Goal: Navigation & Orientation: Find specific page/section

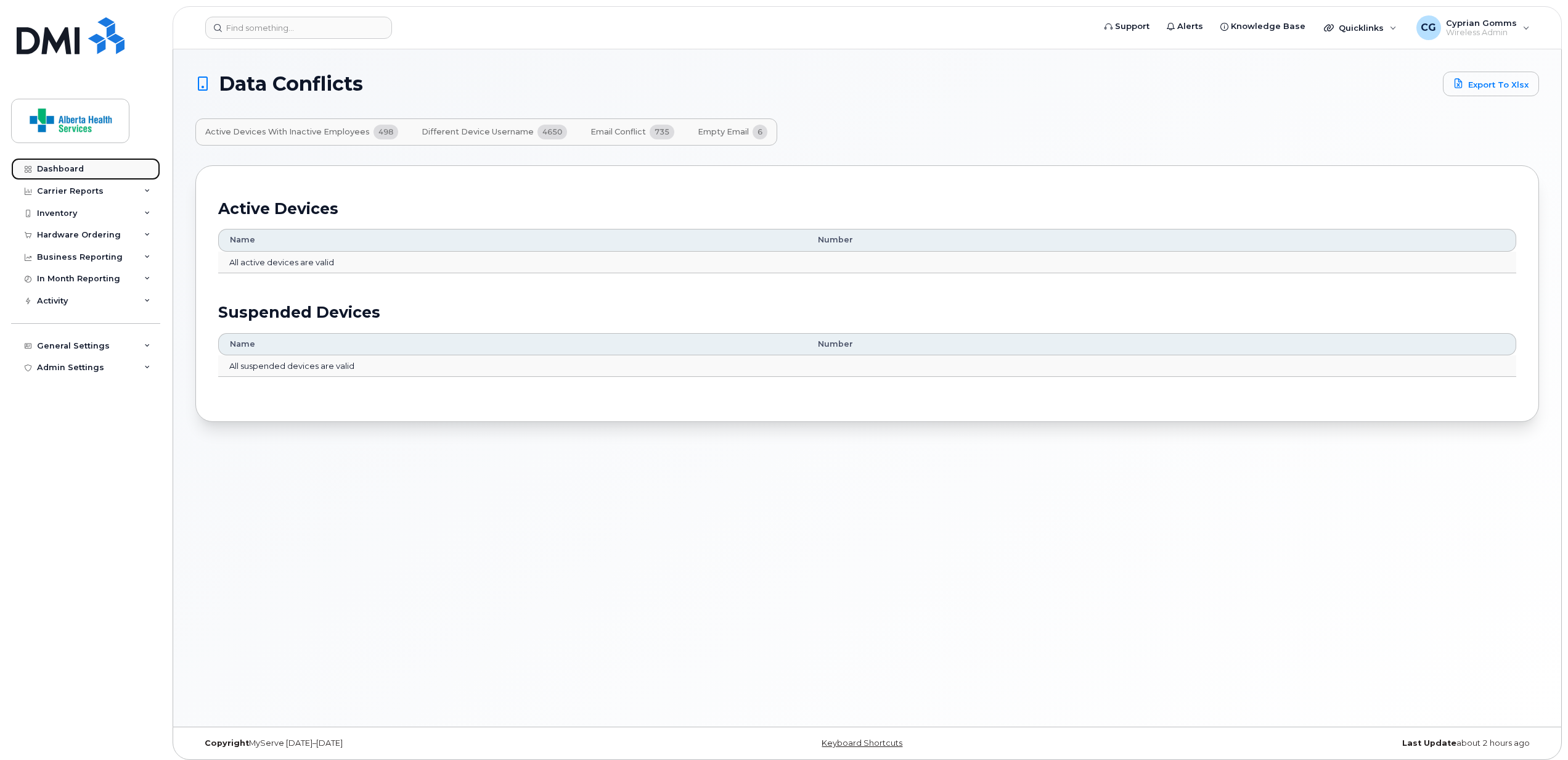
click at [58, 168] on div "Dashboard" at bounding box center [60, 169] width 47 height 10
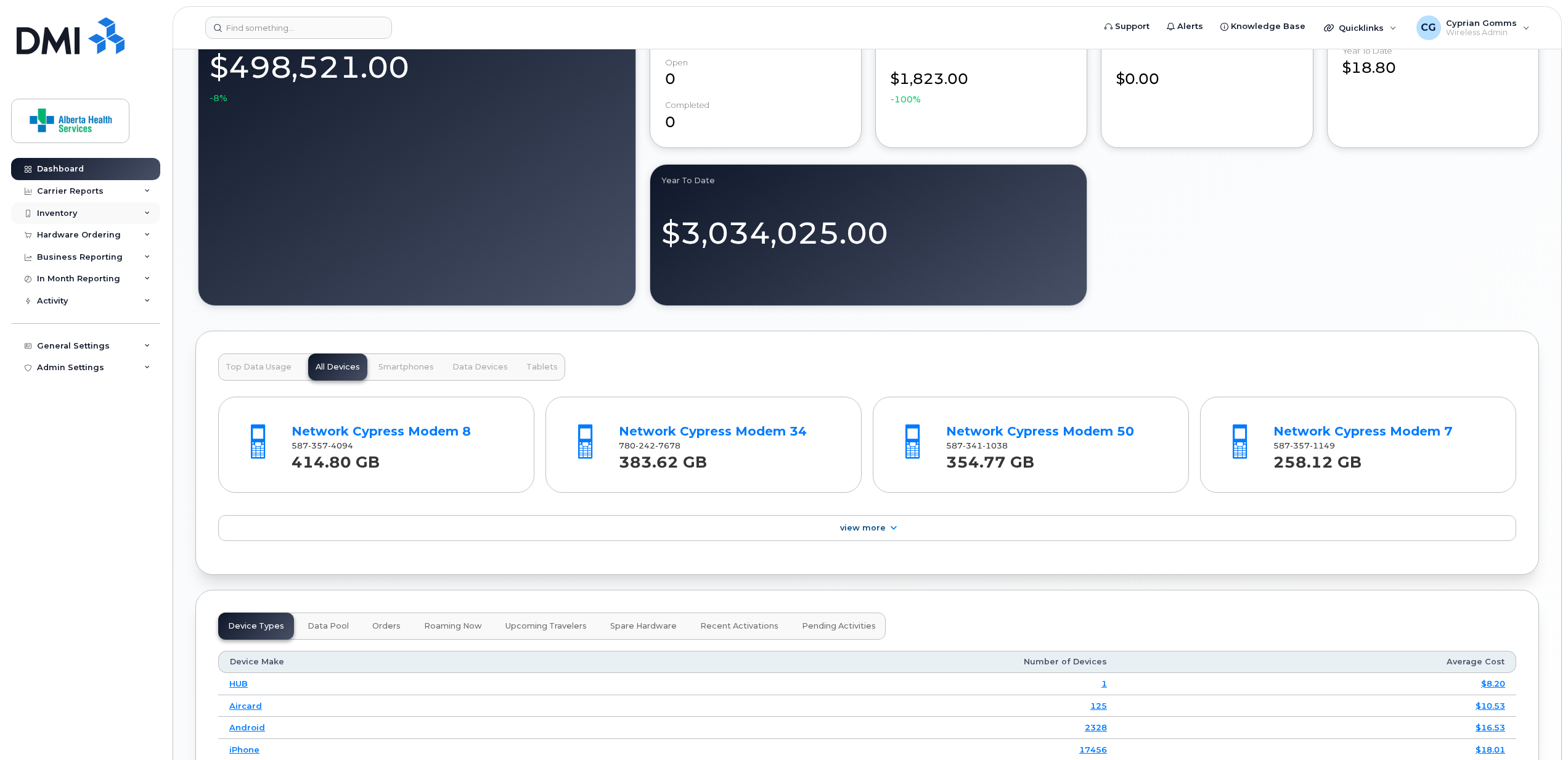
scroll to position [1067, 0]
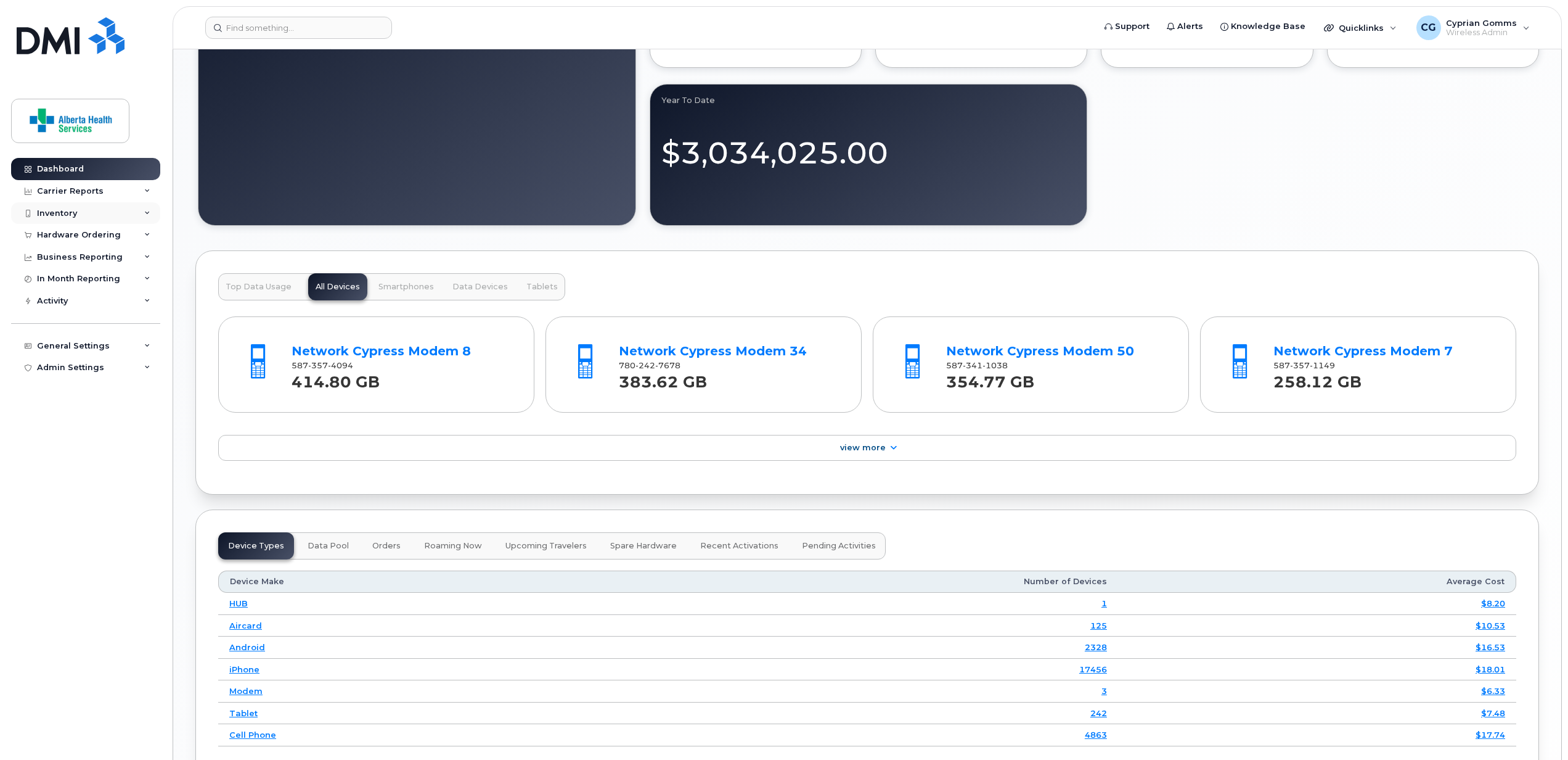
click at [60, 217] on div "Inventory" at bounding box center [57, 213] width 40 height 10
click at [70, 233] on div "Mobility Devices" at bounding box center [78, 235] width 70 height 11
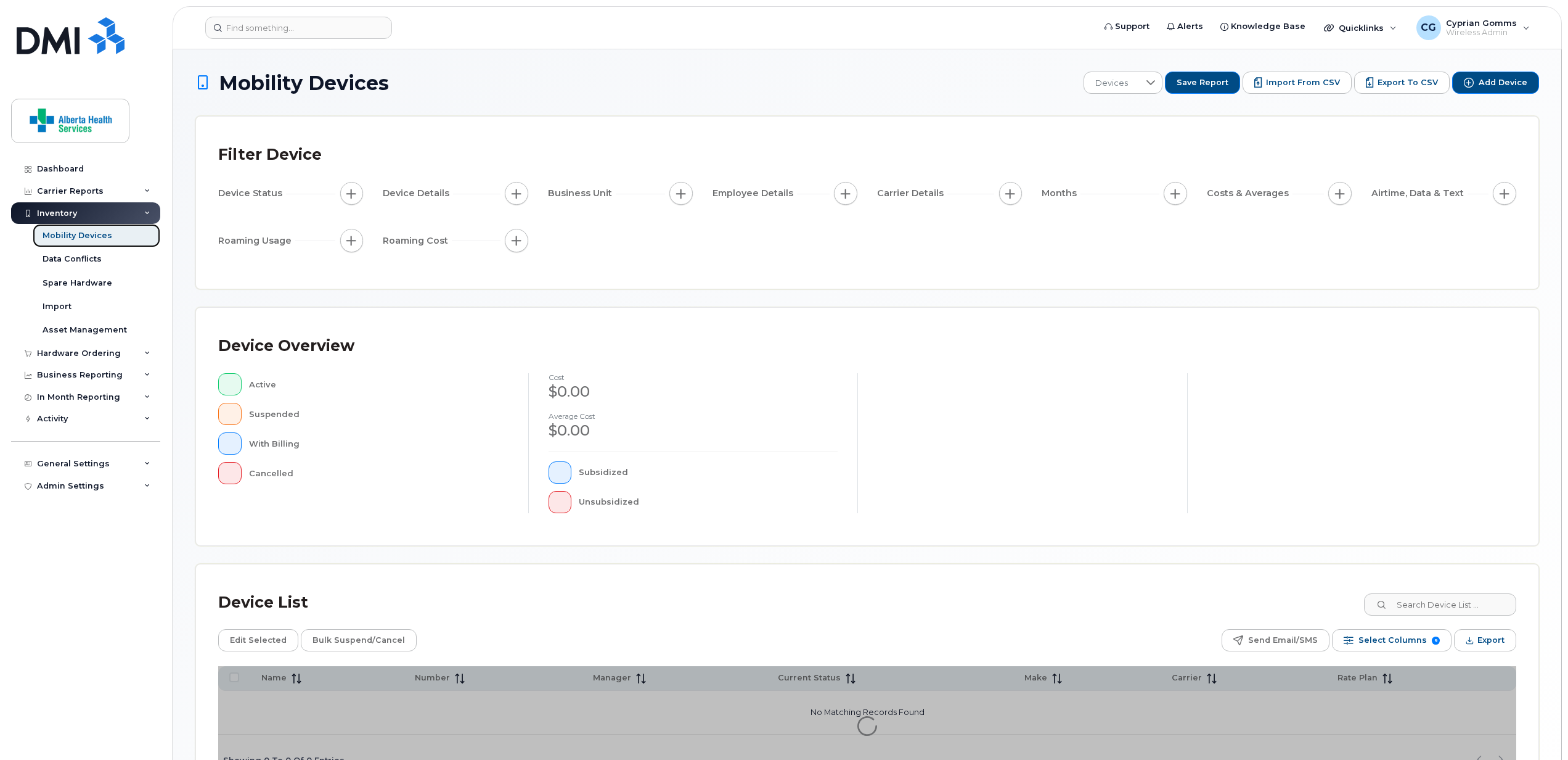
scroll to position [89, 0]
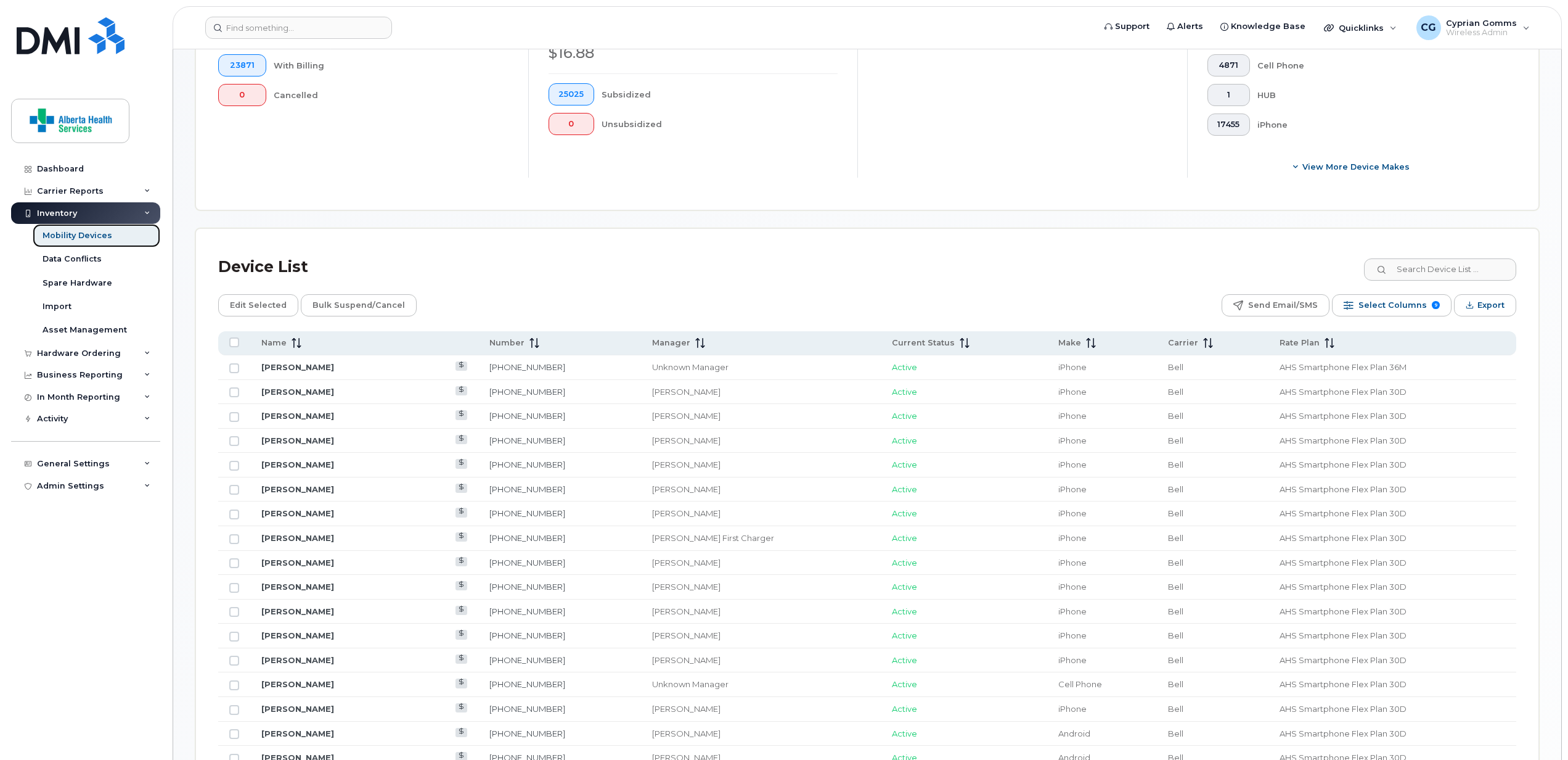
scroll to position [418, 0]
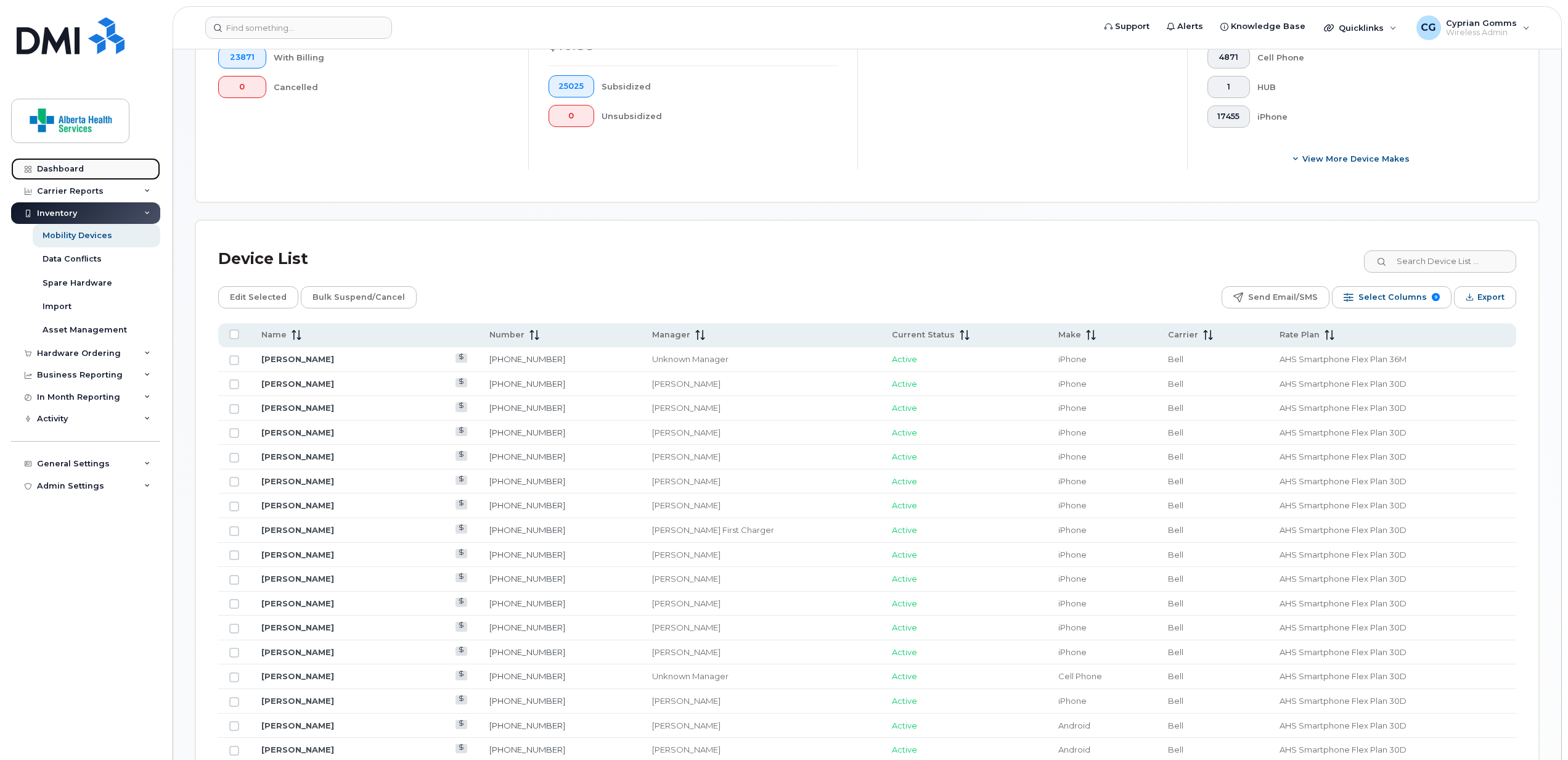
drag, startPoint x: 55, startPoint y: 166, endPoint x: 58, endPoint y: 159, distance: 7.6
click at [55, 166] on div "Dashboard" at bounding box center [60, 169] width 47 height 10
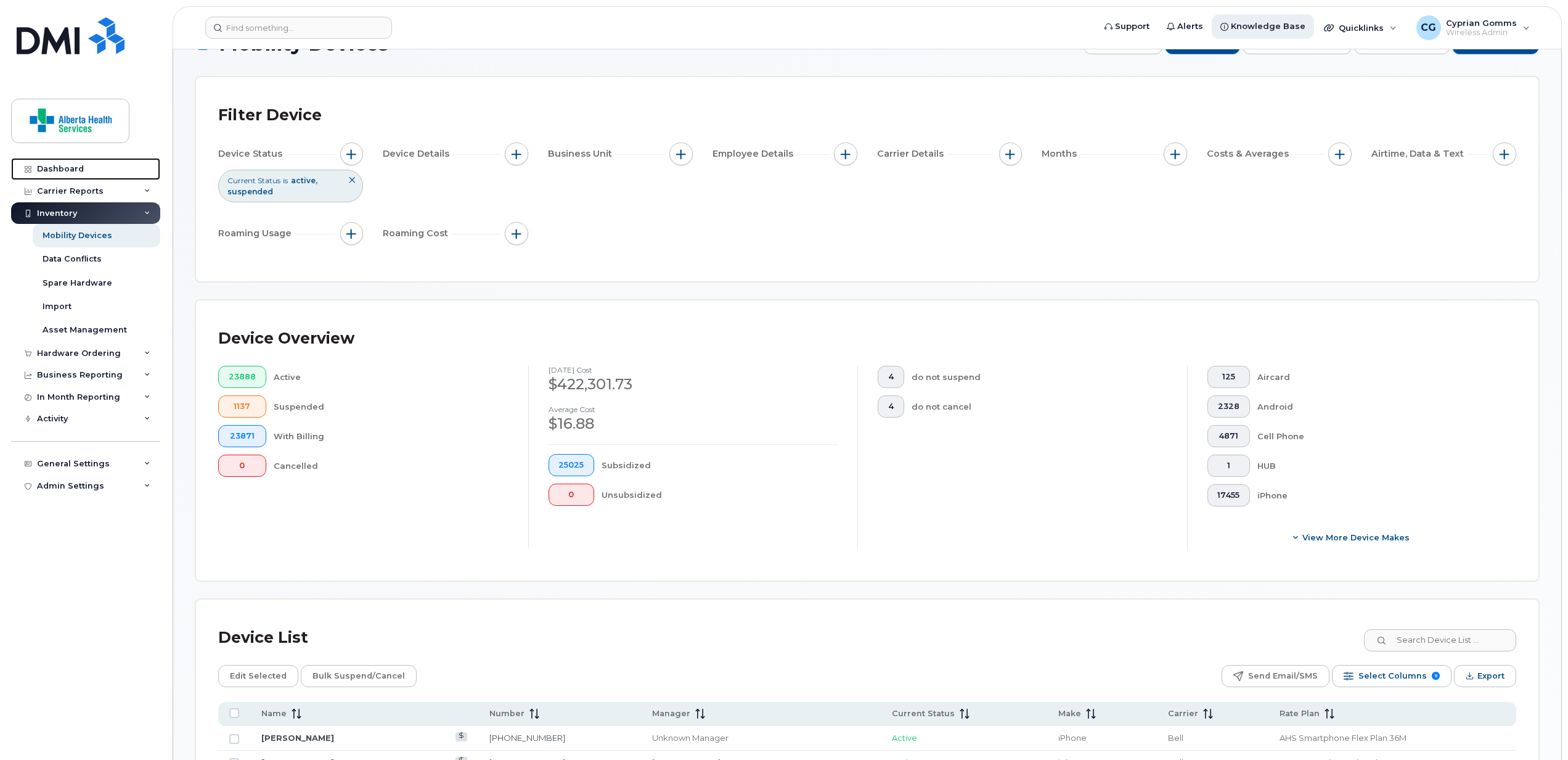
scroll to position [0, 0]
